Goal: Browse casually: Explore the website without a specific task or goal

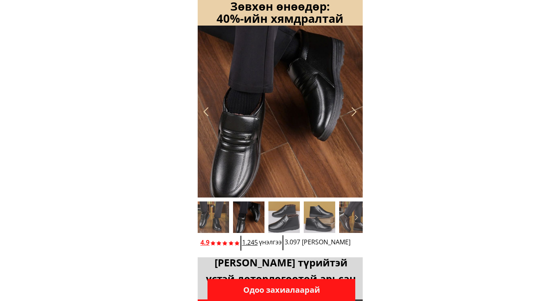
click at [356, 111] on div at bounding box center [354, 111] width 13 height 13
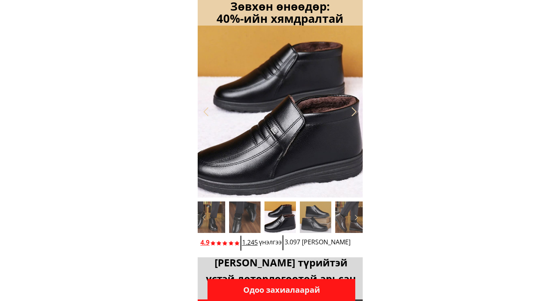
click at [356, 111] on div at bounding box center [354, 111] width 13 height 13
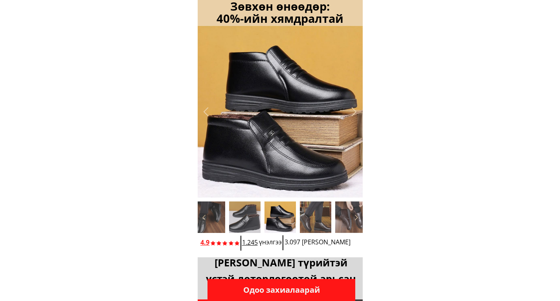
click at [356, 111] on div at bounding box center [354, 111] width 13 height 13
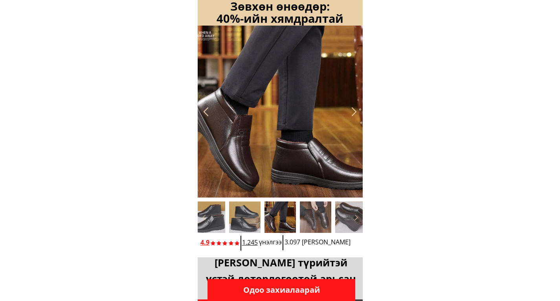
click at [356, 111] on div at bounding box center [354, 111] width 13 height 13
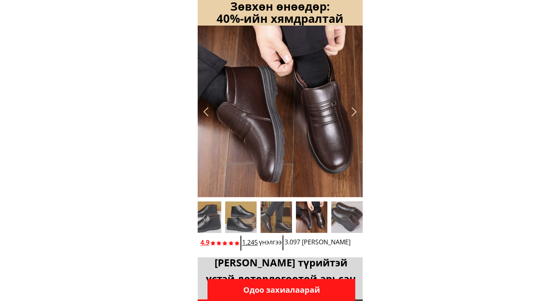
click at [356, 111] on div at bounding box center [354, 111] width 13 height 13
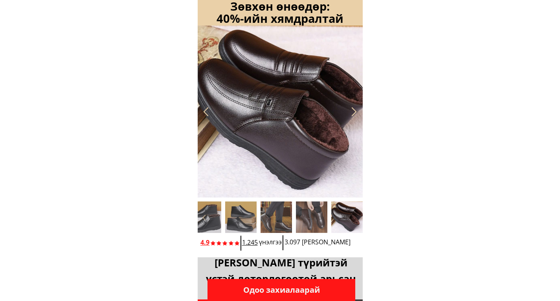
click at [356, 111] on div at bounding box center [354, 111] width 13 height 13
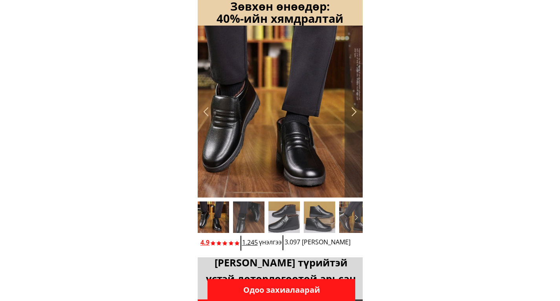
click at [356, 111] on div at bounding box center [354, 111] width 13 height 13
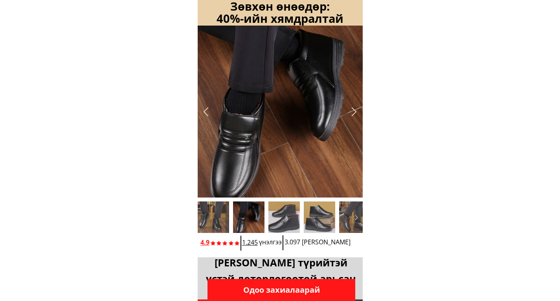
click at [356, 111] on div at bounding box center [354, 111] width 13 height 13
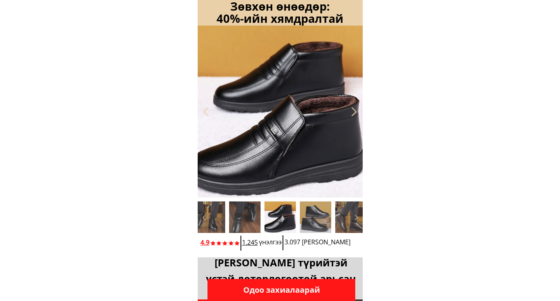
click at [356, 111] on div at bounding box center [354, 111] width 13 height 13
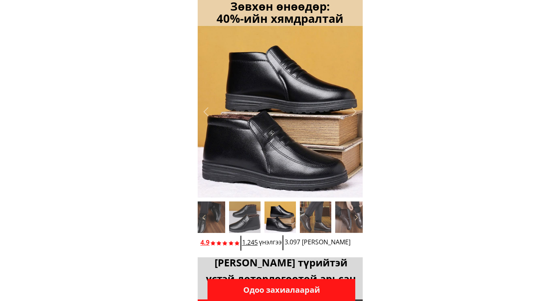
click at [356, 111] on div at bounding box center [354, 111] width 13 height 13
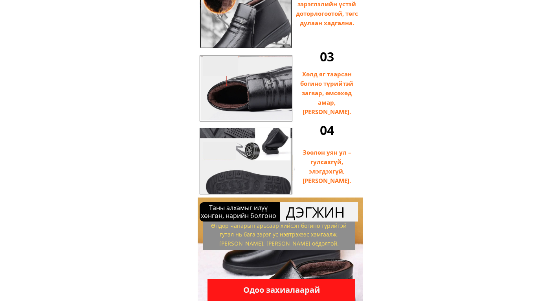
scroll to position [690, 0]
